Goal: Transaction & Acquisition: Purchase product/service

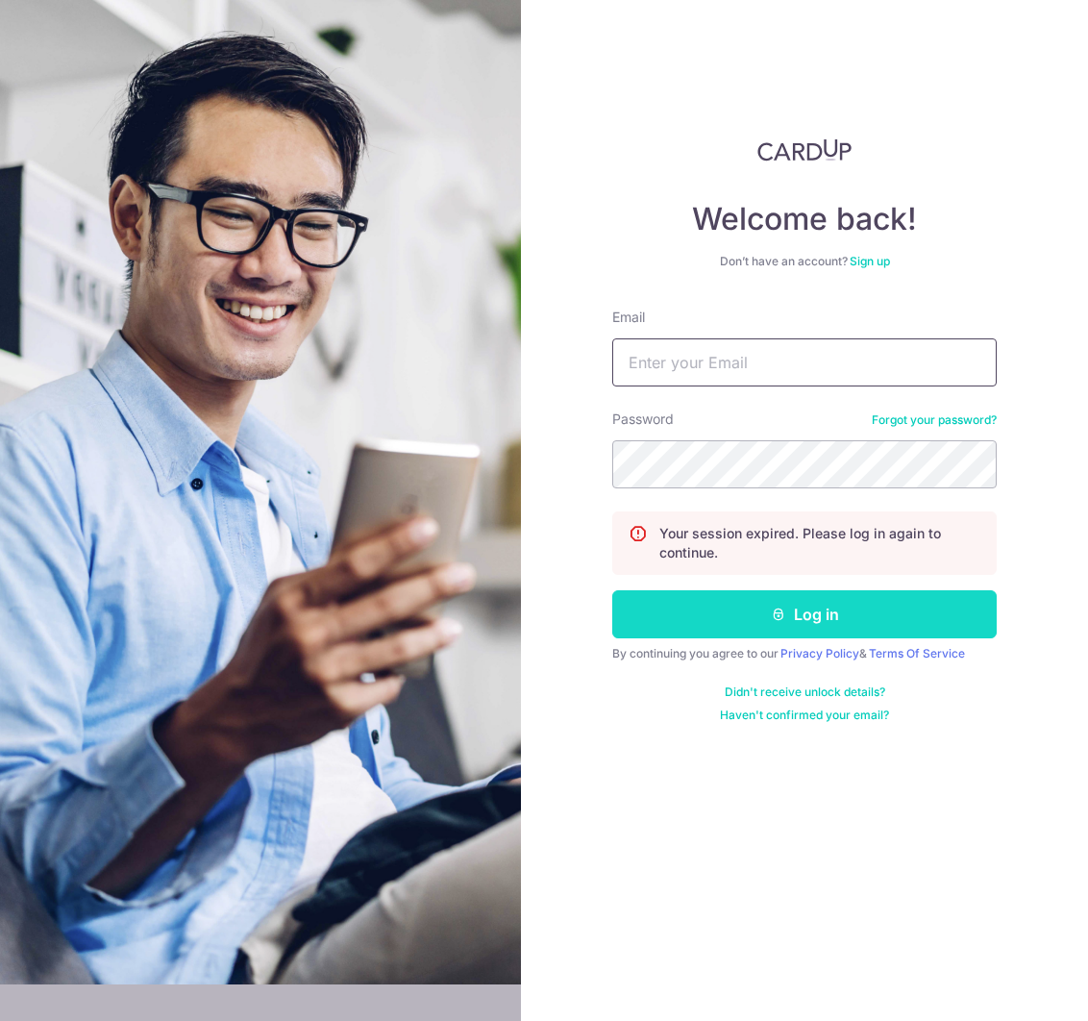
type input "lchkelvin@gmail.com"
click at [719, 623] on button "Log in" at bounding box center [804, 614] width 385 height 48
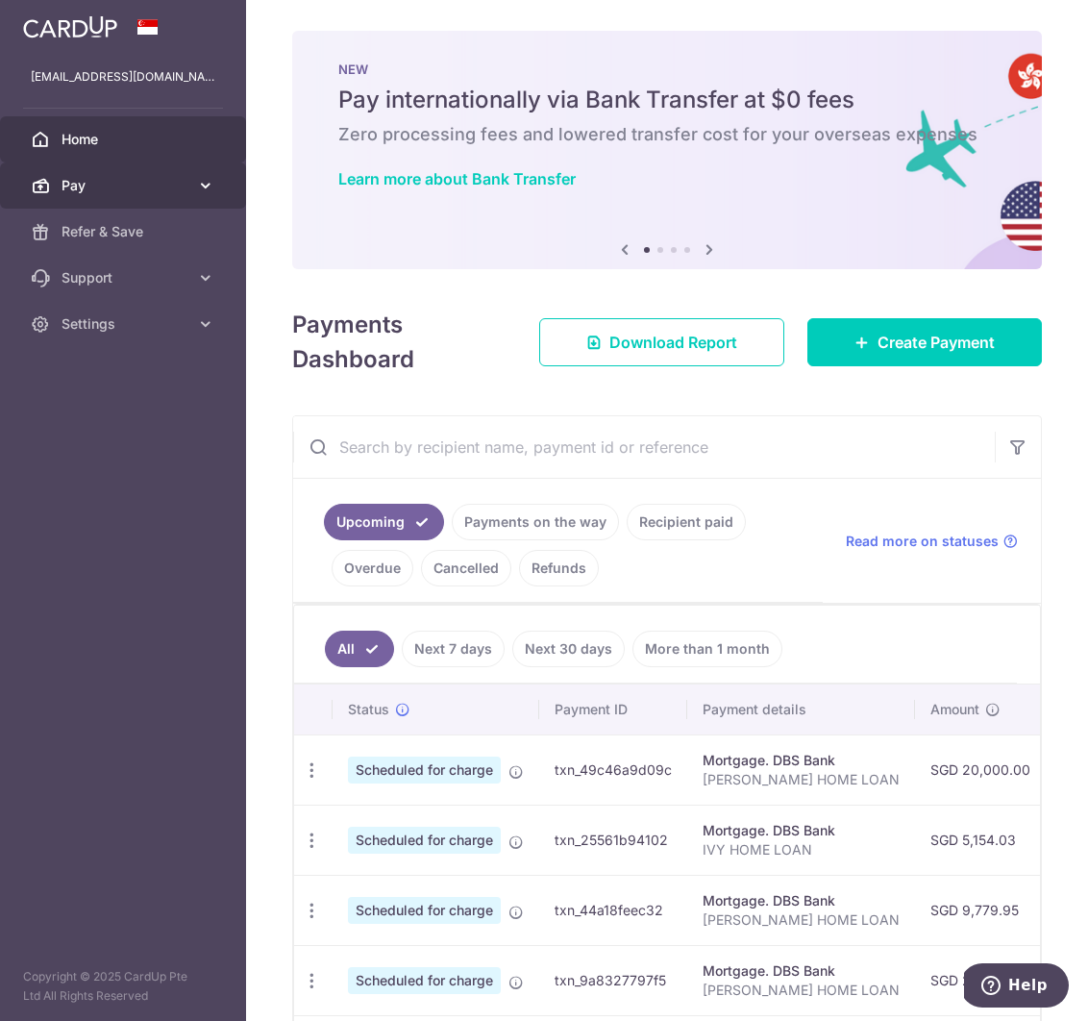
click at [143, 197] on link "Pay" at bounding box center [123, 185] width 246 height 46
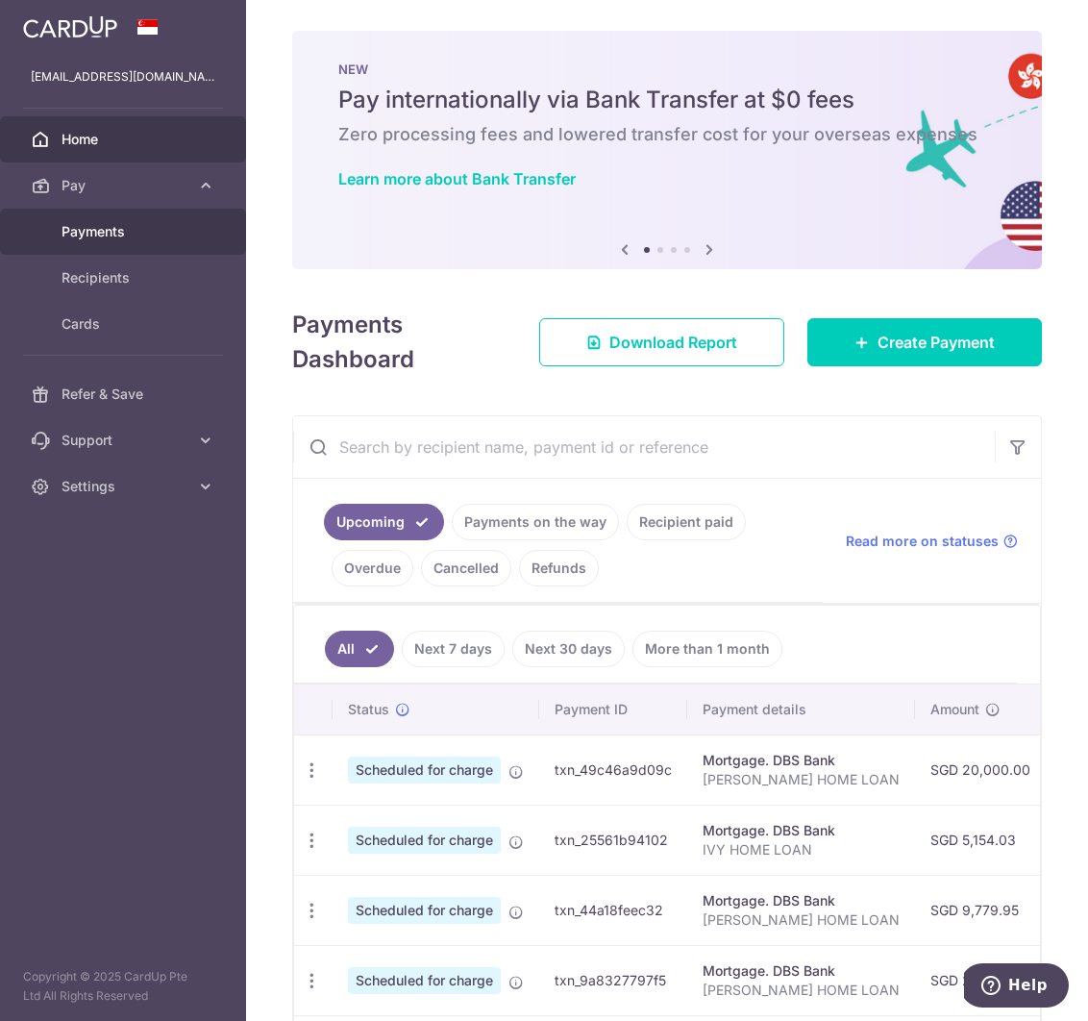
drag, startPoint x: 115, startPoint y: 233, endPoint x: 599, endPoint y: 382, distance: 506.1
click at [115, 233] on span "Payments" at bounding box center [125, 231] width 127 height 19
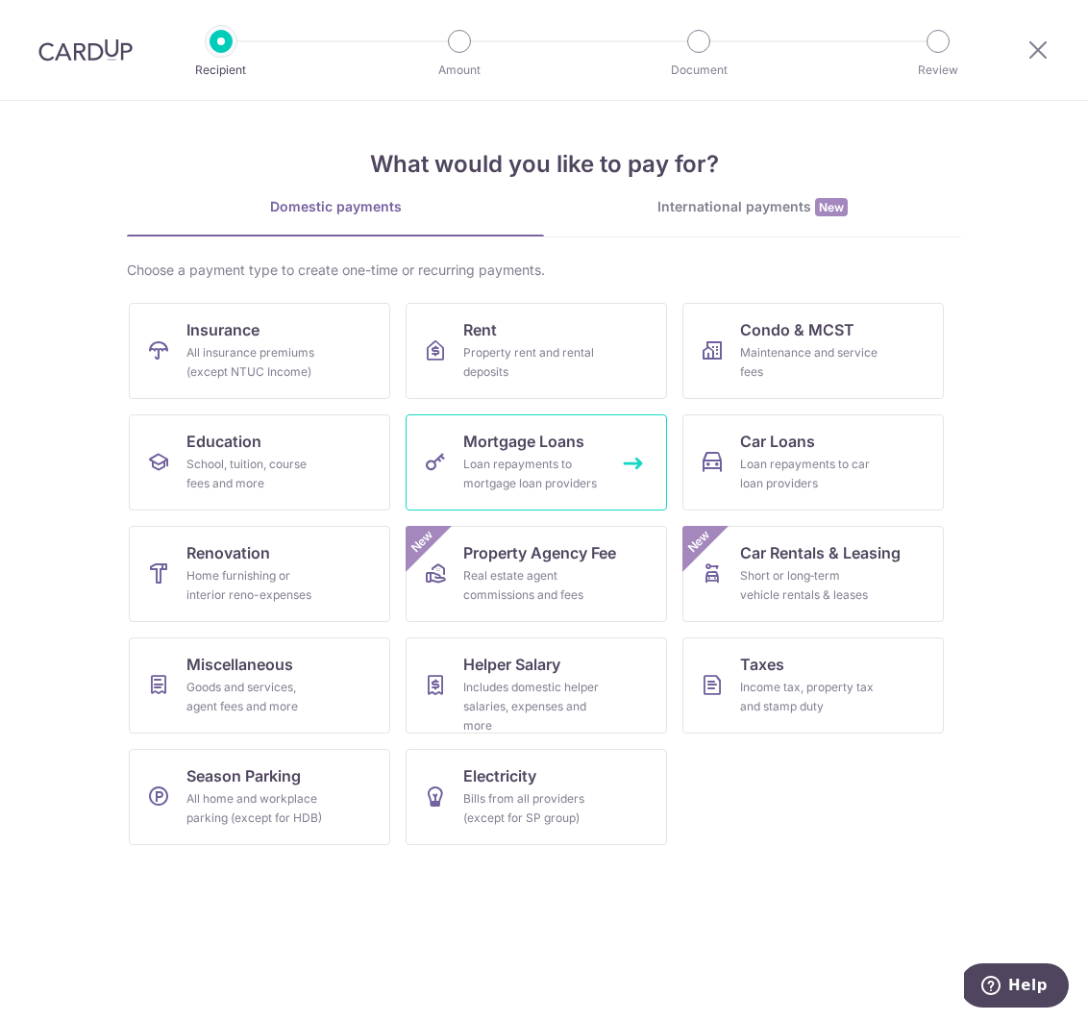
click at [542, 452] on span "Mortgage Loans" at bounding box center [523, 441] width 121 height 23
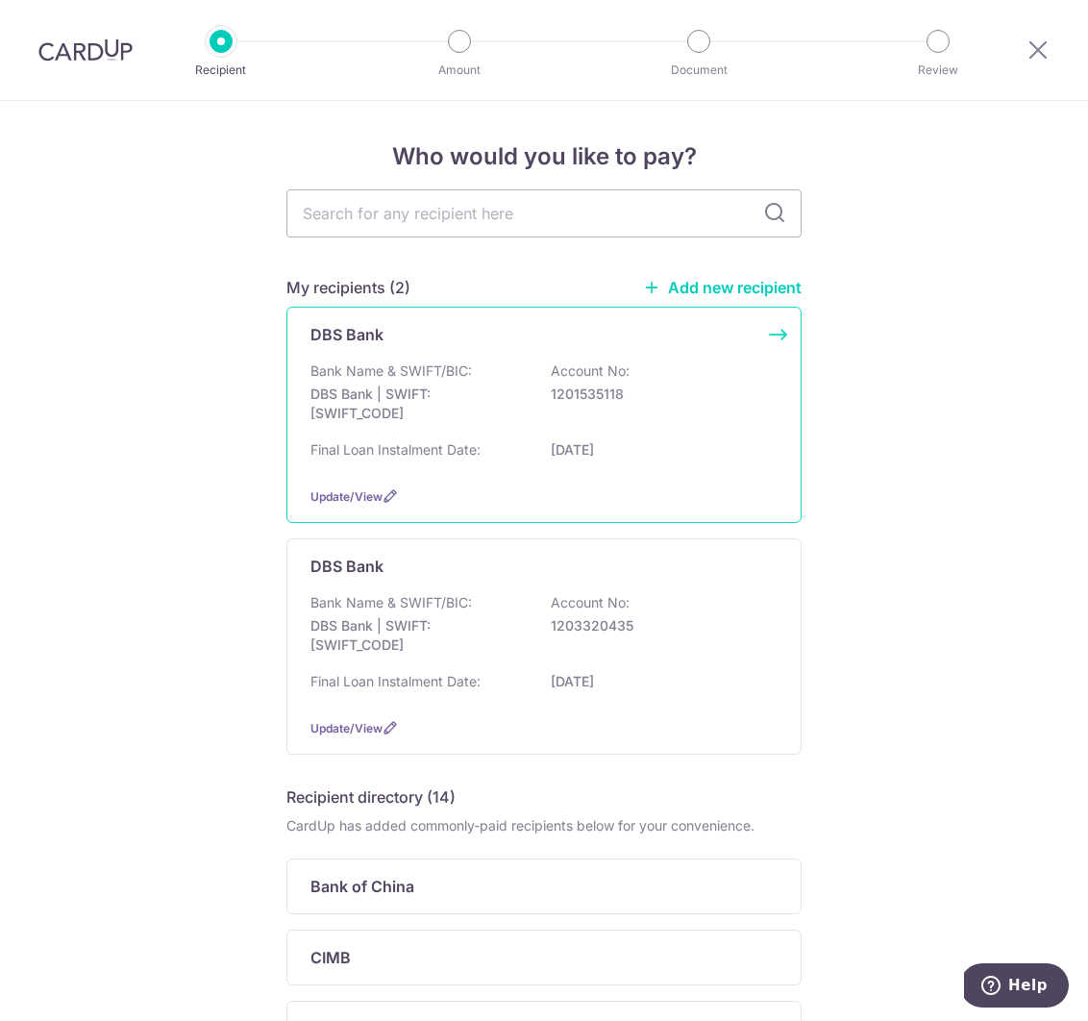
click at [520, 408] on p "DBS Bank | SWIFT: [SWIFT_CODE]" at bounding box center [418, 404] width 215 height 38
click at [528, 400] on div "Bank Name & SWIFT/BIC: DBS Bank | SWIFT: [SWIFT_CODE] Account No: 1201535118" at bounding box center [544, 397] width 467 height 71
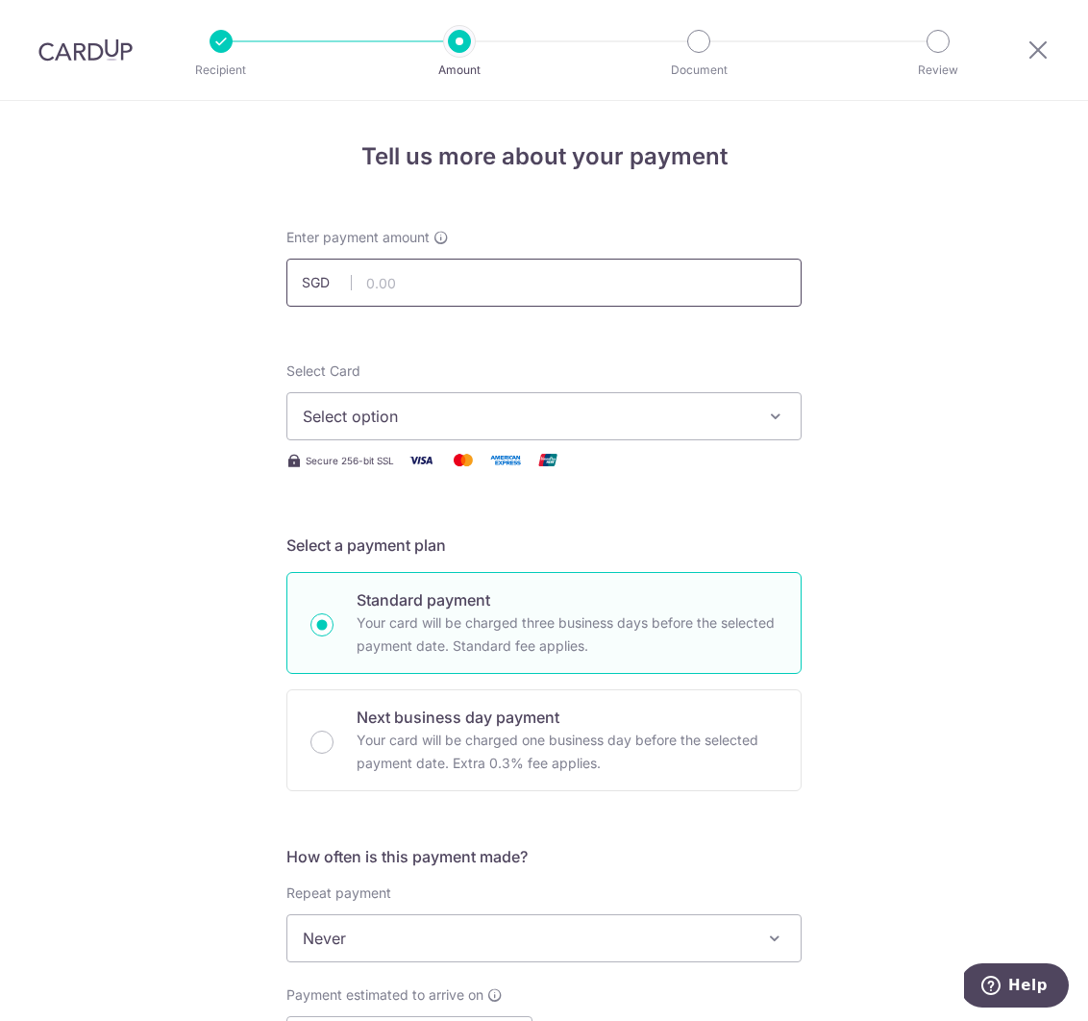
click at [459, 297] on input "text" at bounding box center [544, 283] width 515 height 48
type input "981.84"
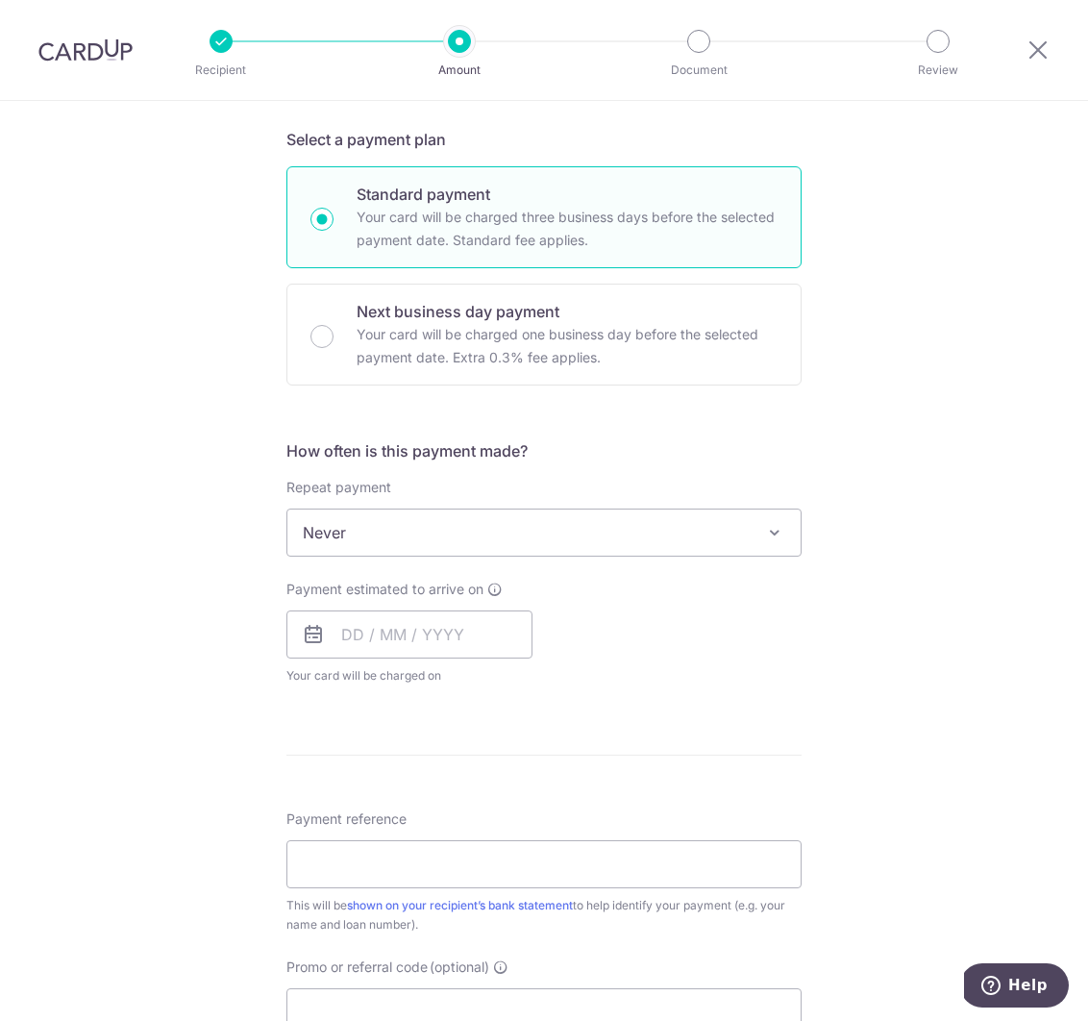
scroll to position [409, 0]
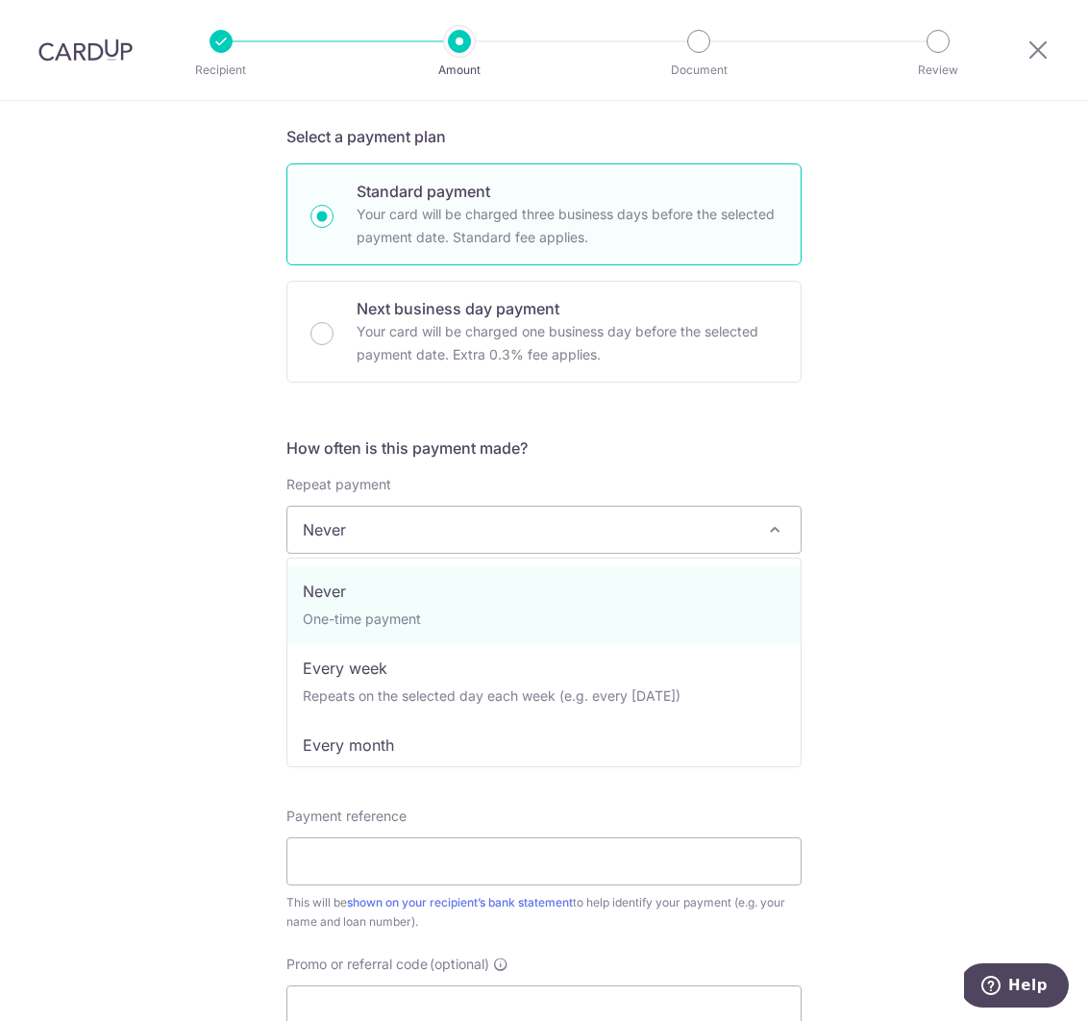
click at [438, 518] on span "Never" at bounding box center [543, 530] width 513 height 46
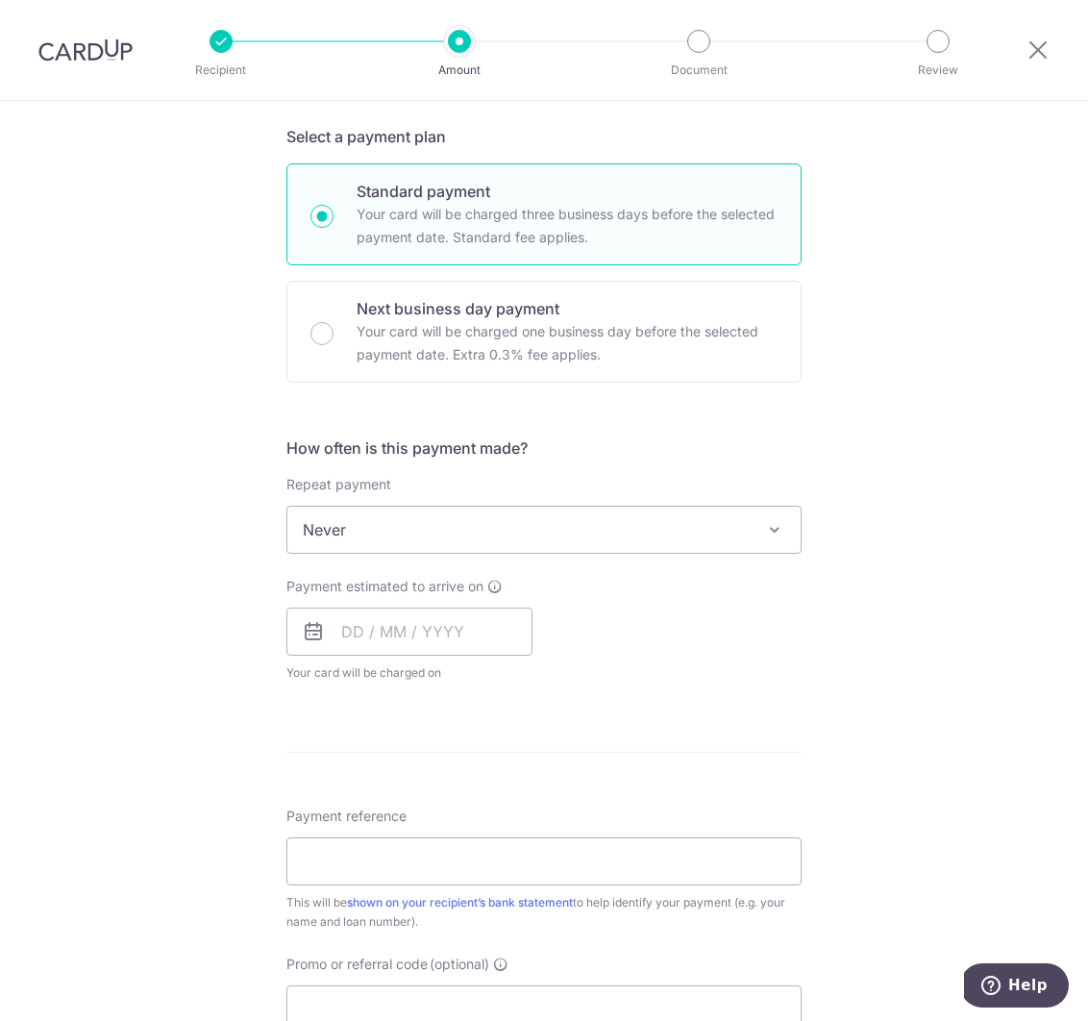
drag, startPoint x: 98, startPoint y: 601, endPoint x: 133, endPoint y: 605, distance: 34.8
click at [101, 602] on div "Tell us more about your payment Enter payment amount SGD 981.84 981.84 Select C…" at bounding box center [544, 561] width 1088 height 1739
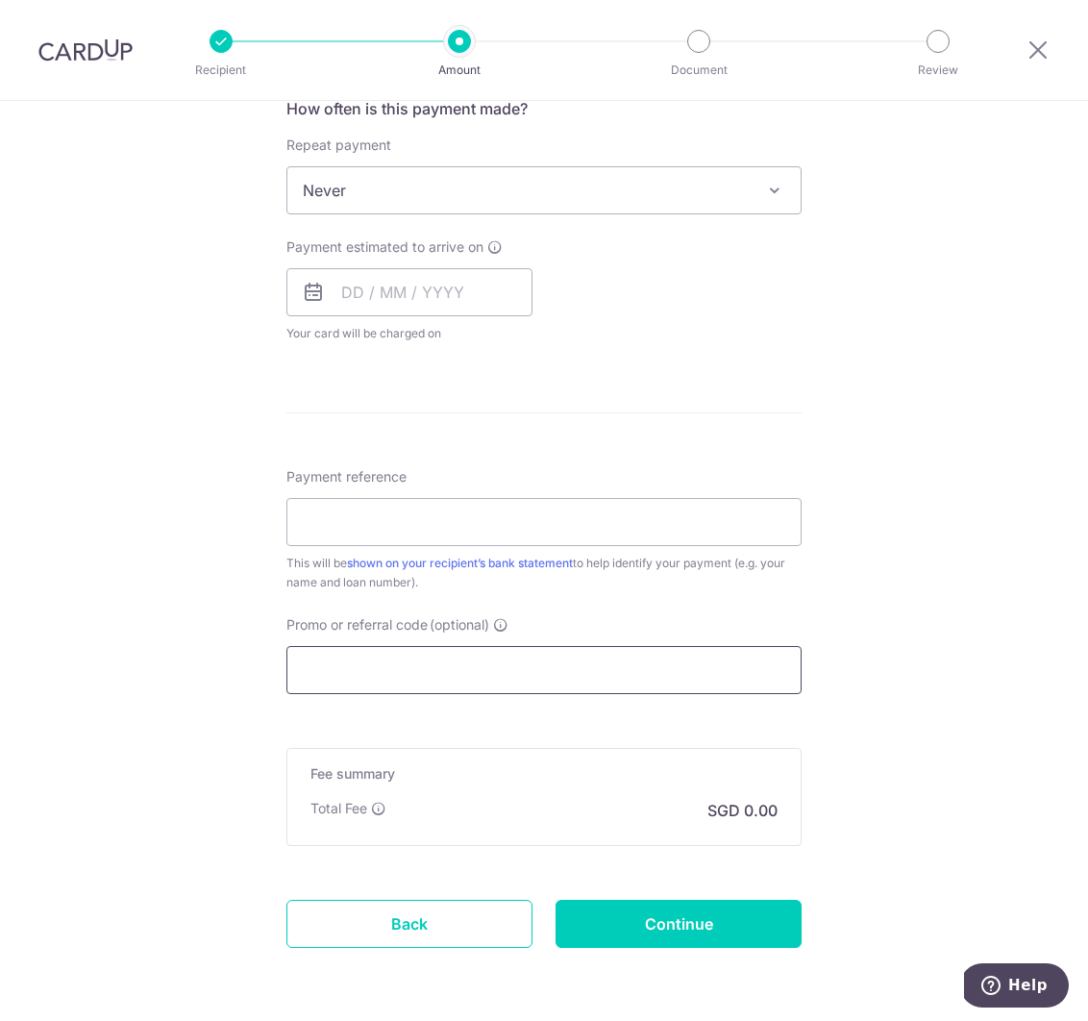
scroll to position [751, 0]
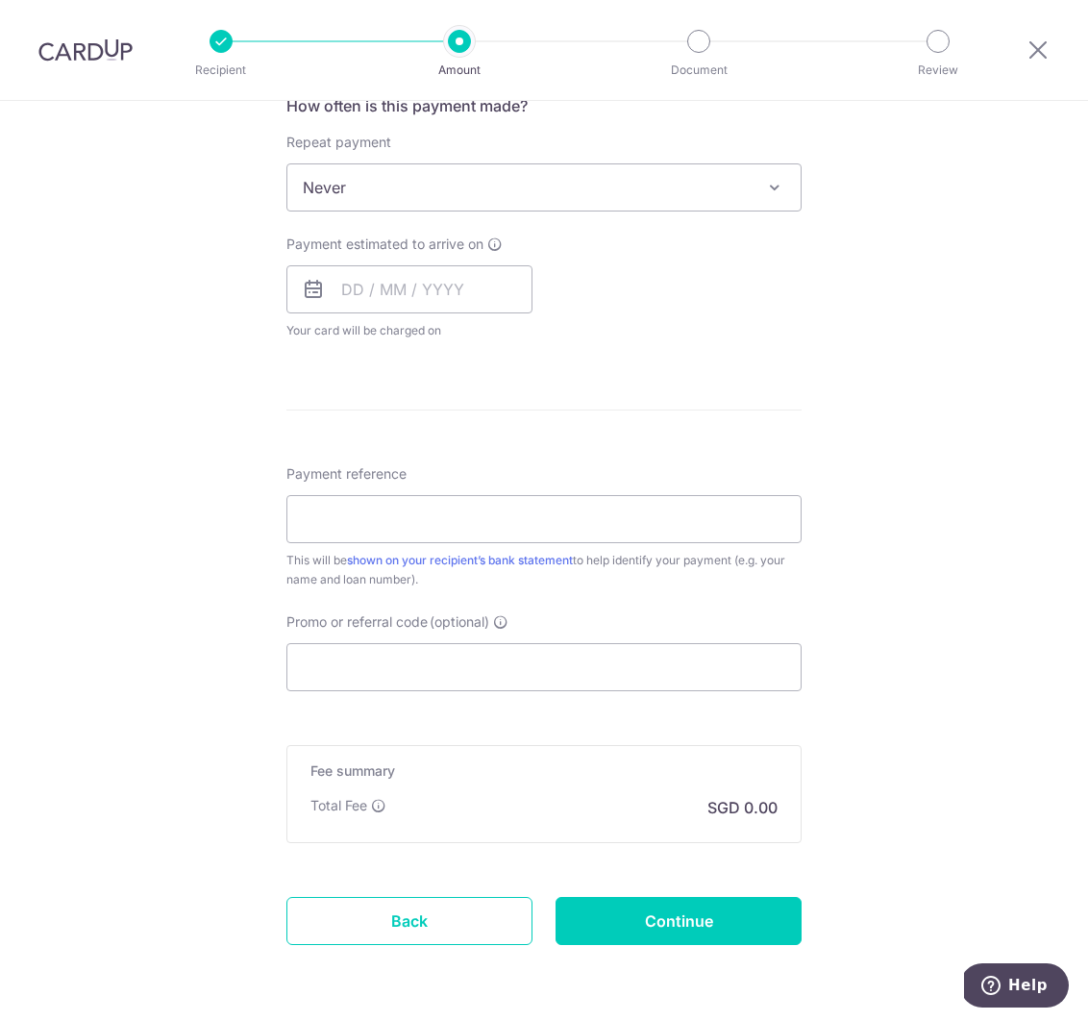
click at [81, 42] on img at bounding box center [85, 49] width 94 height 23
